Goal: Task Accomplishment & Management: Complete application form

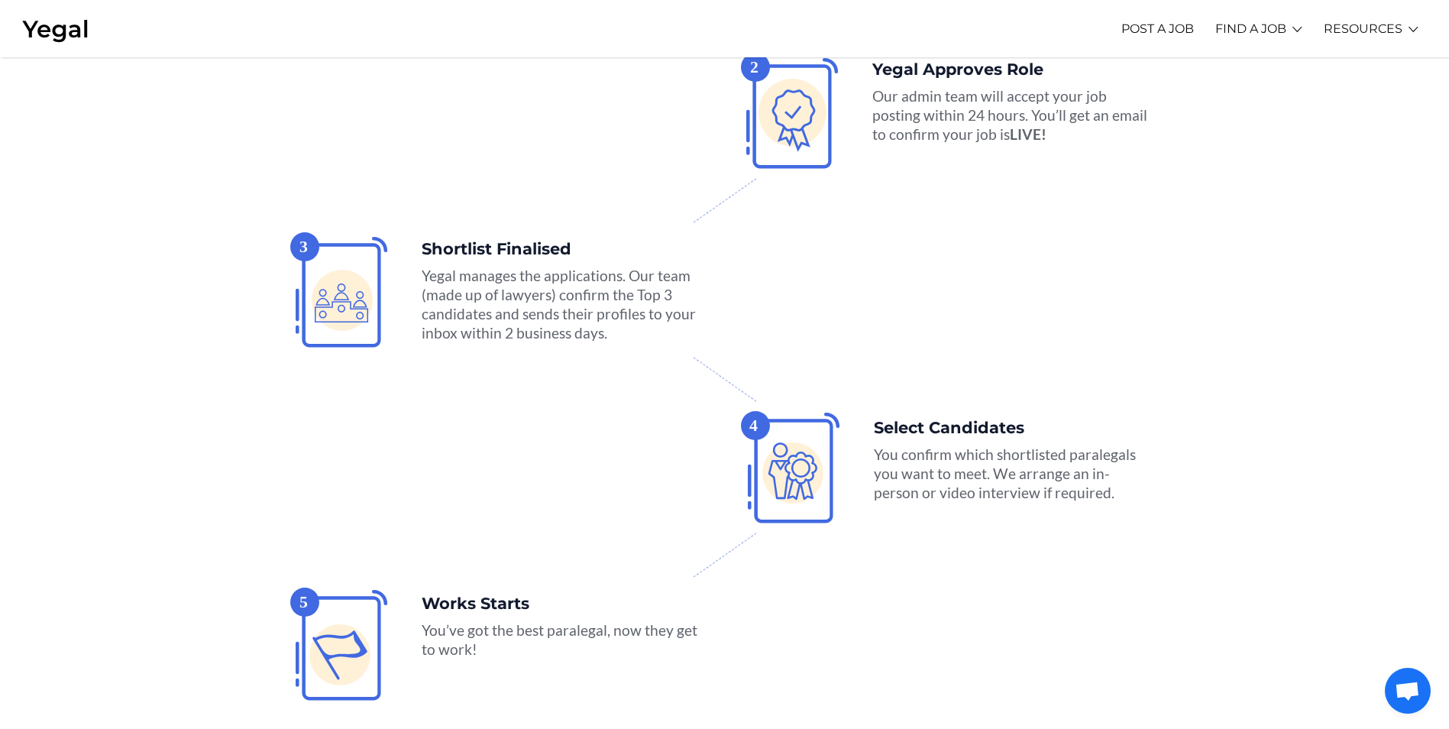
scroll to position [2826, 0]
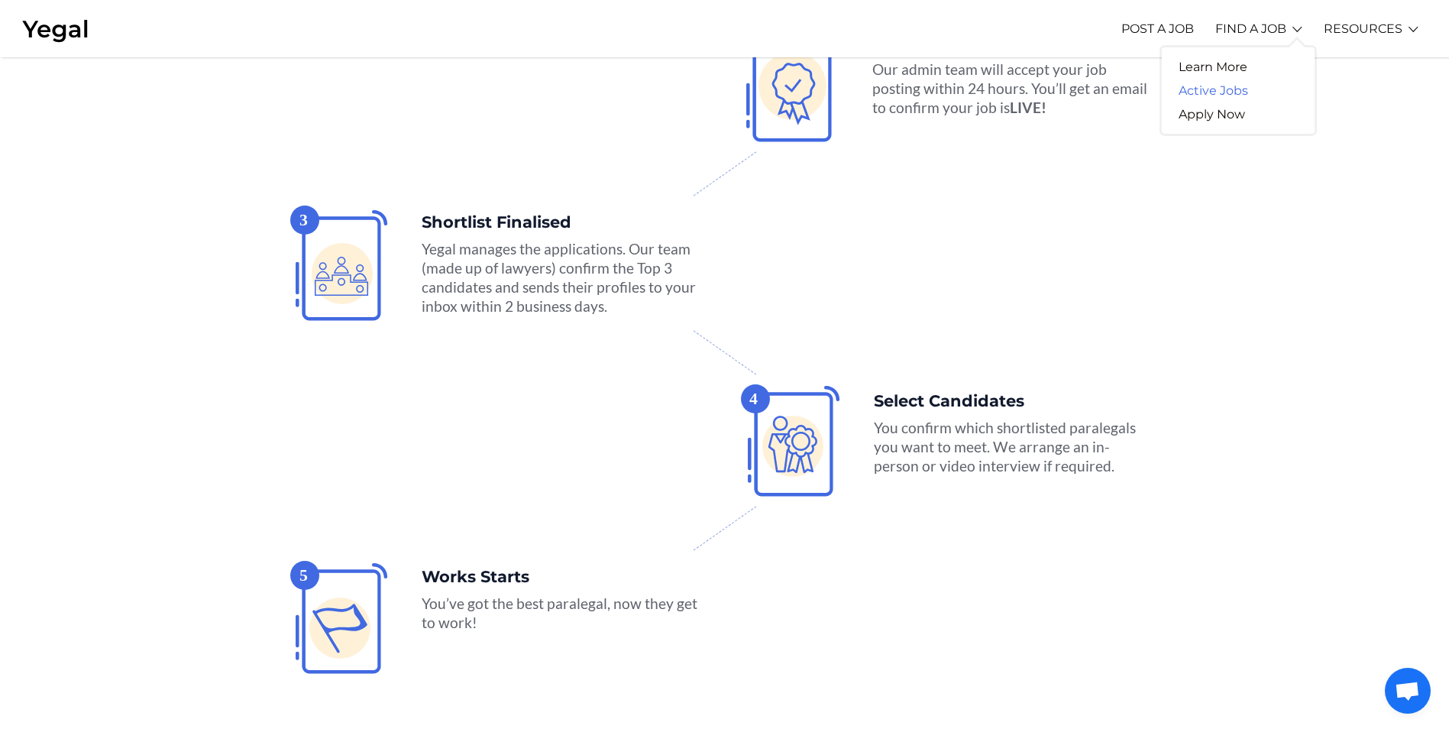
click at [1234, 97] on link "Active Jobs" at bounding box center [1213, 91] width 103 height 24
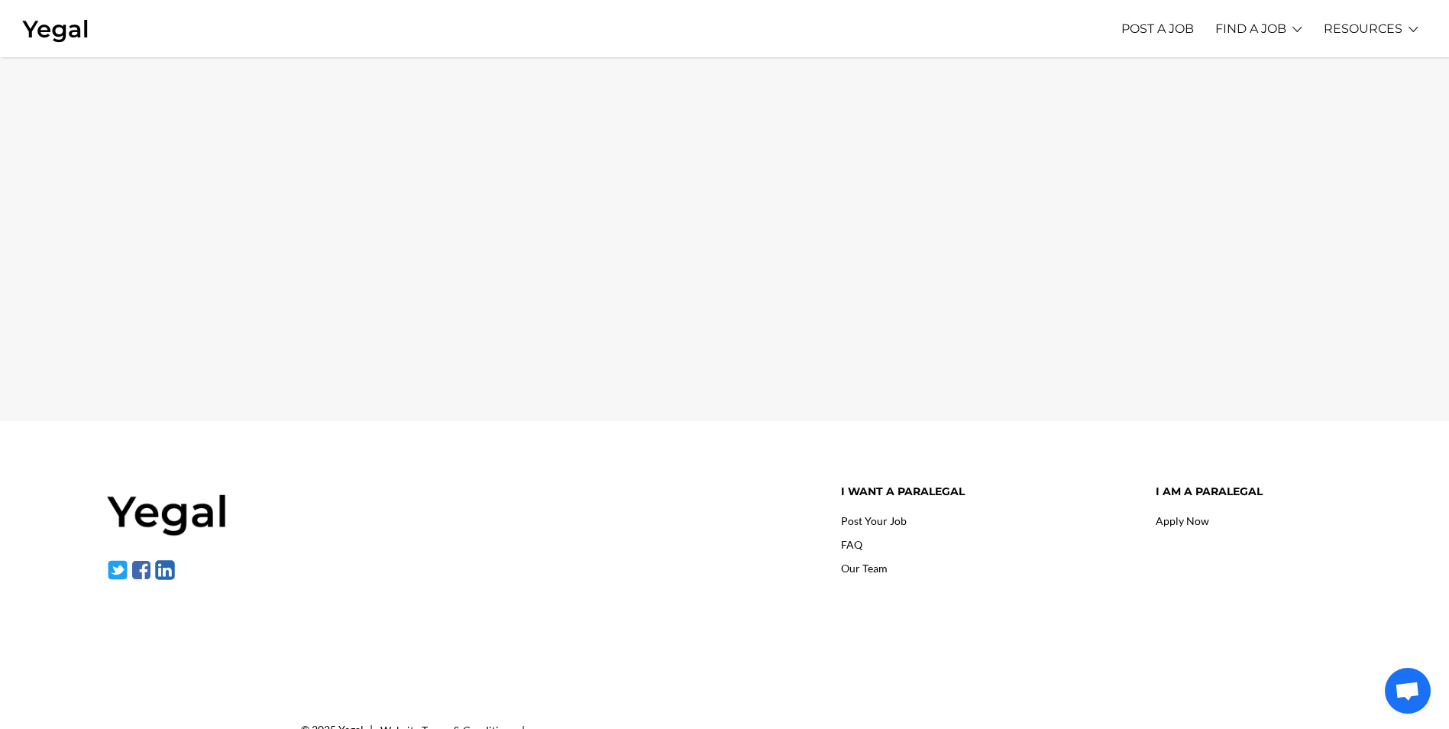
scroll to position [153, 0]
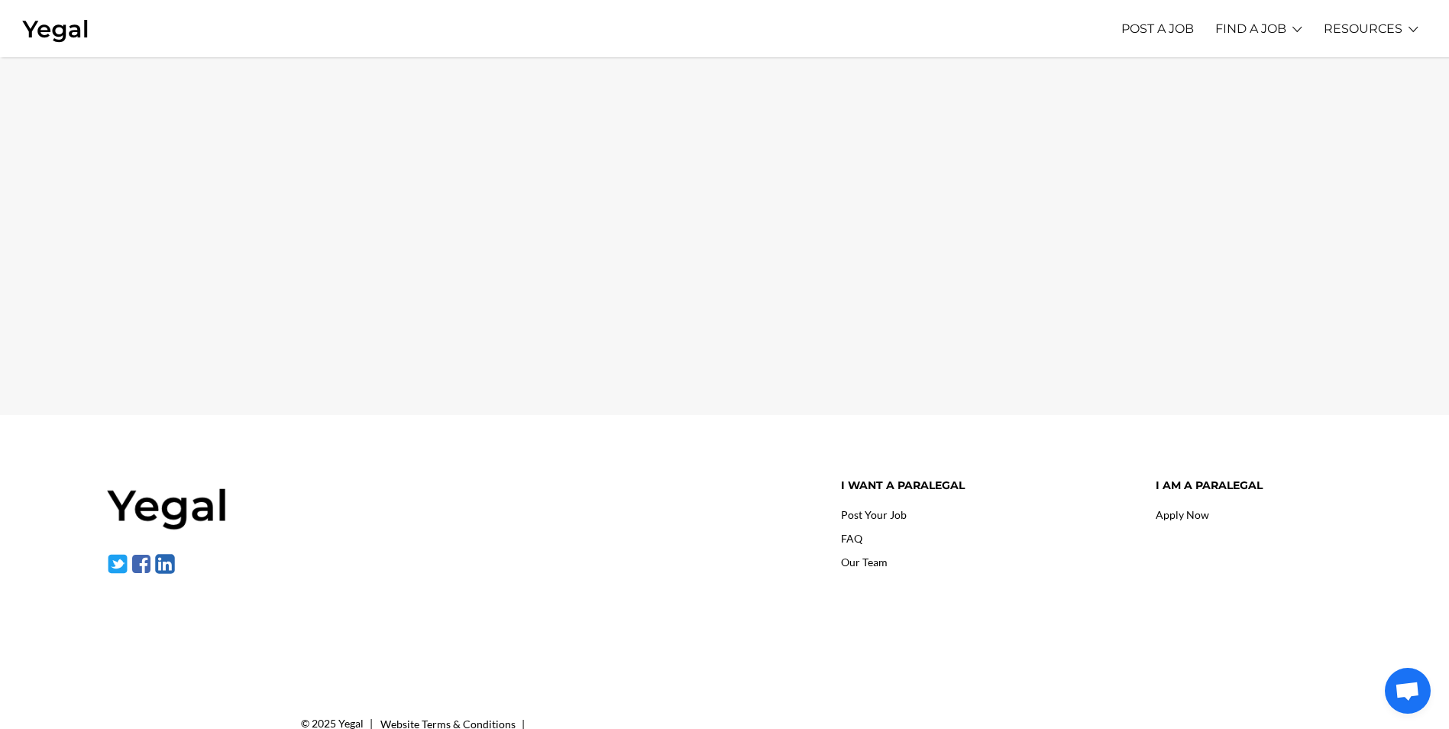
click at [1179, 511] on link "Apply Now" at bounding box center [1182, 514] width 53 height 13
